Goal: Task Accomplishment & Management: Manage account settings

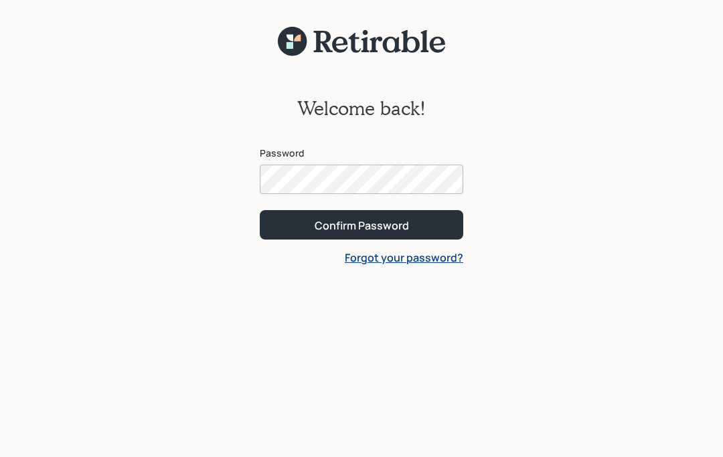
scroll to position [72, 0]
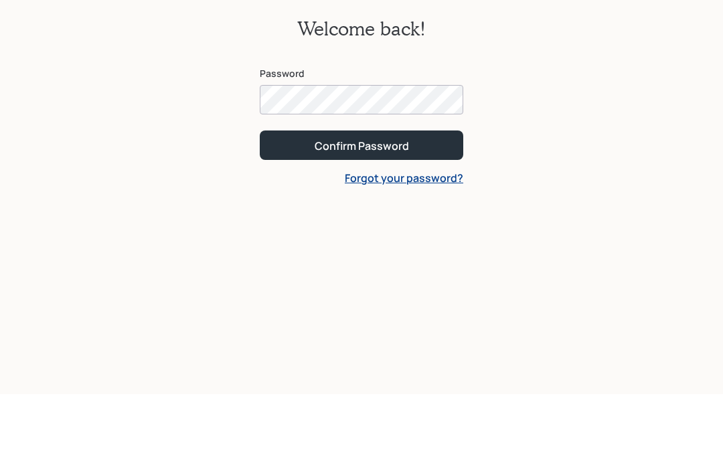
click at [426, 193] on button "Confirm Password" at bounding box center [361, 207] width 203 height 29
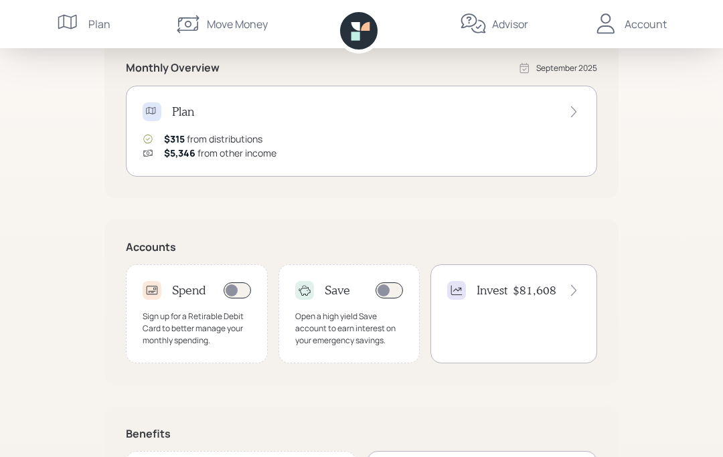
scroll to position [258, 0]
click at [574, 113] on icon at bounding box center [573, 112] width 5 height 11
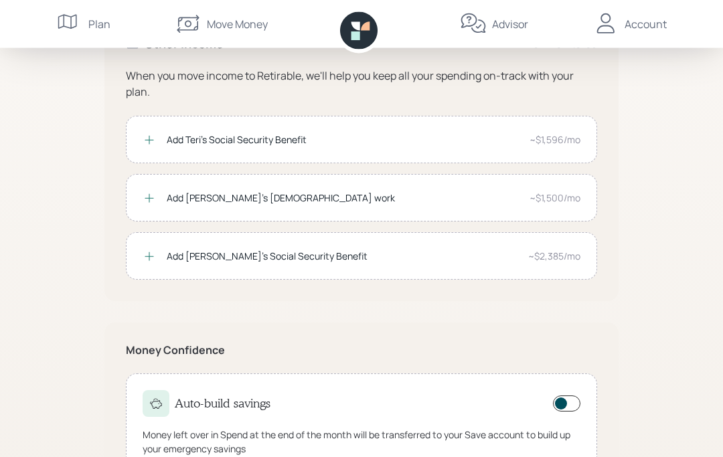
scroll to position [299, 0]
click at [652, 33] on div "Account" at bounding box center [629, 24] width 74 height 48
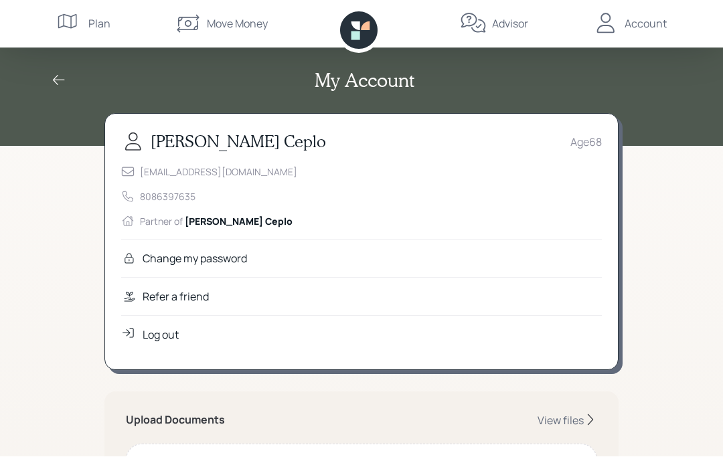
scroll to position [1, 0]
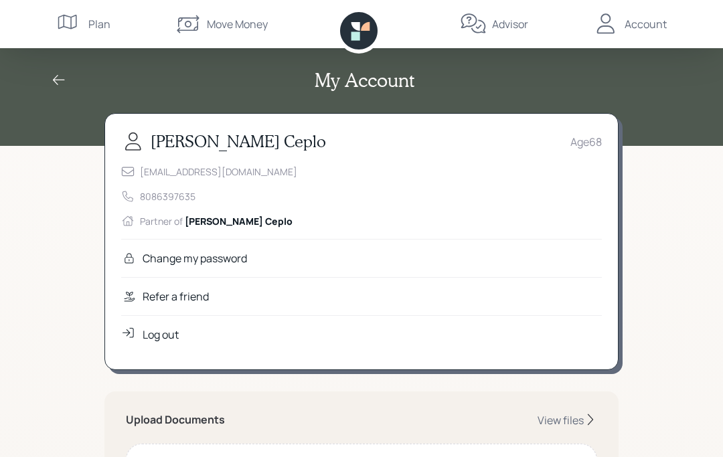
click at [169, 341] on div "Log out" at bounding box center [161, 335] width 36 height 16
